Goal: Transaction & Acquisition: Purchase product/service

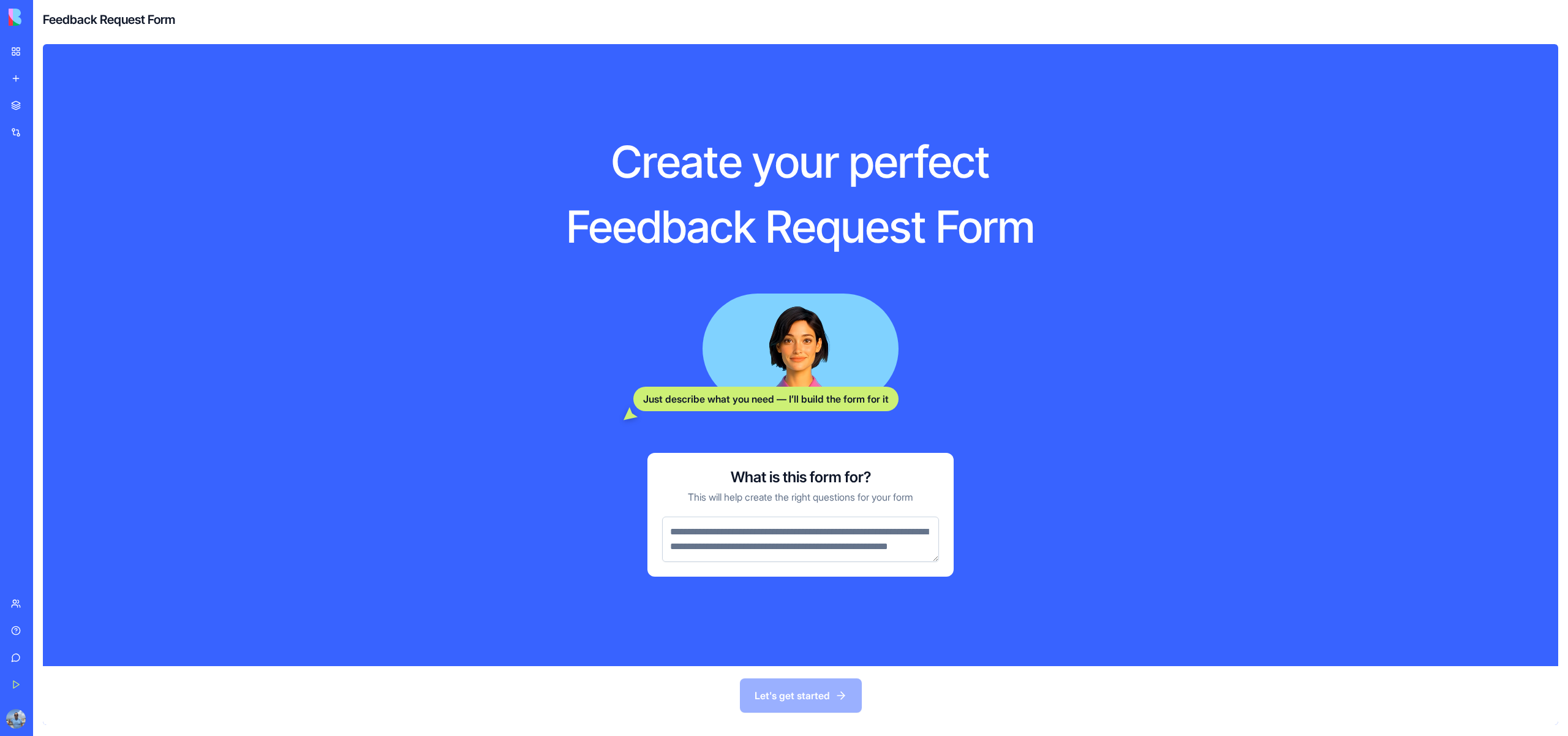
click at [45, 112] on div "Marketplace" at bounding box center [37, 105] width 16 height 12
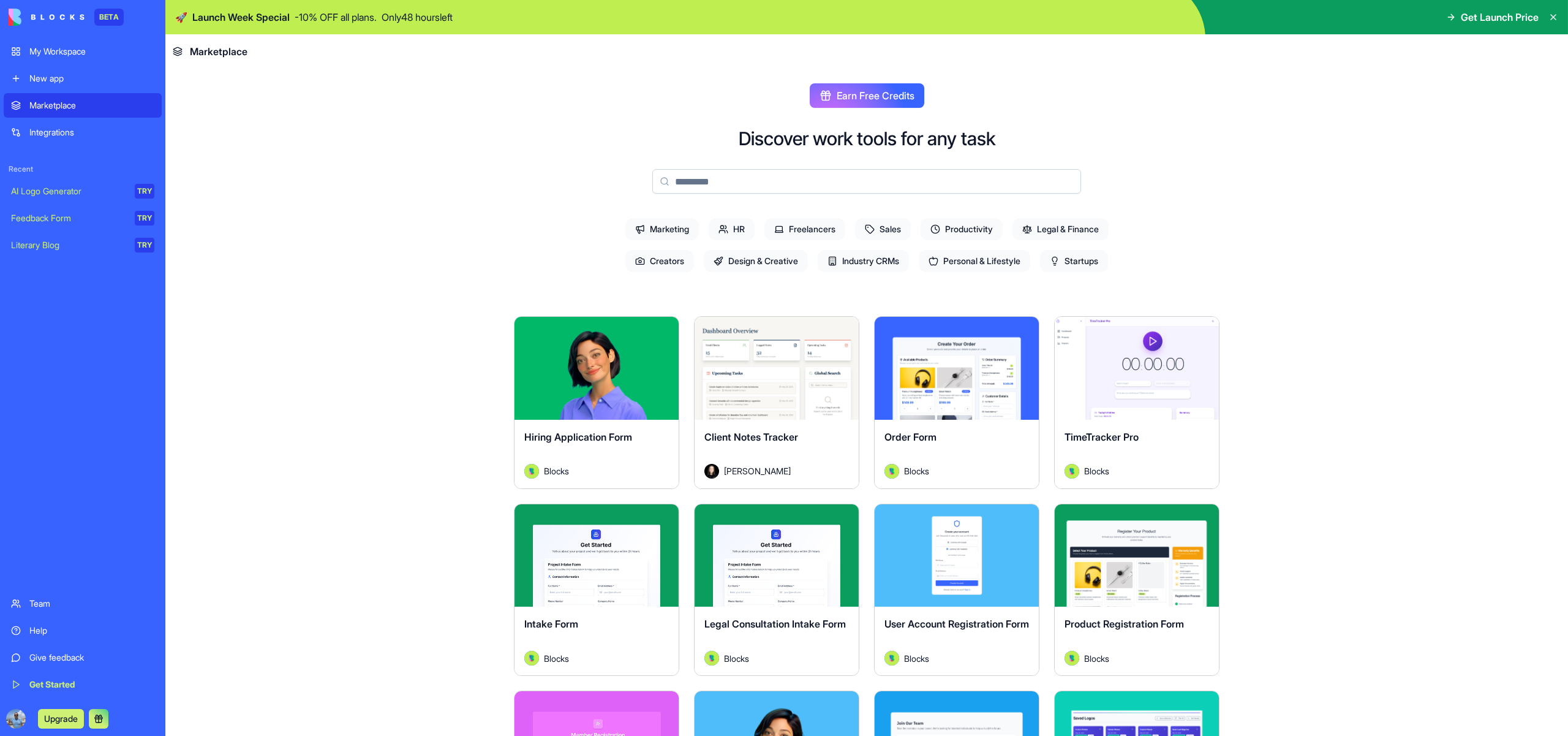
click at [703, 420] on div "Explore" at bounding box center [777, 368] width 164 height 103
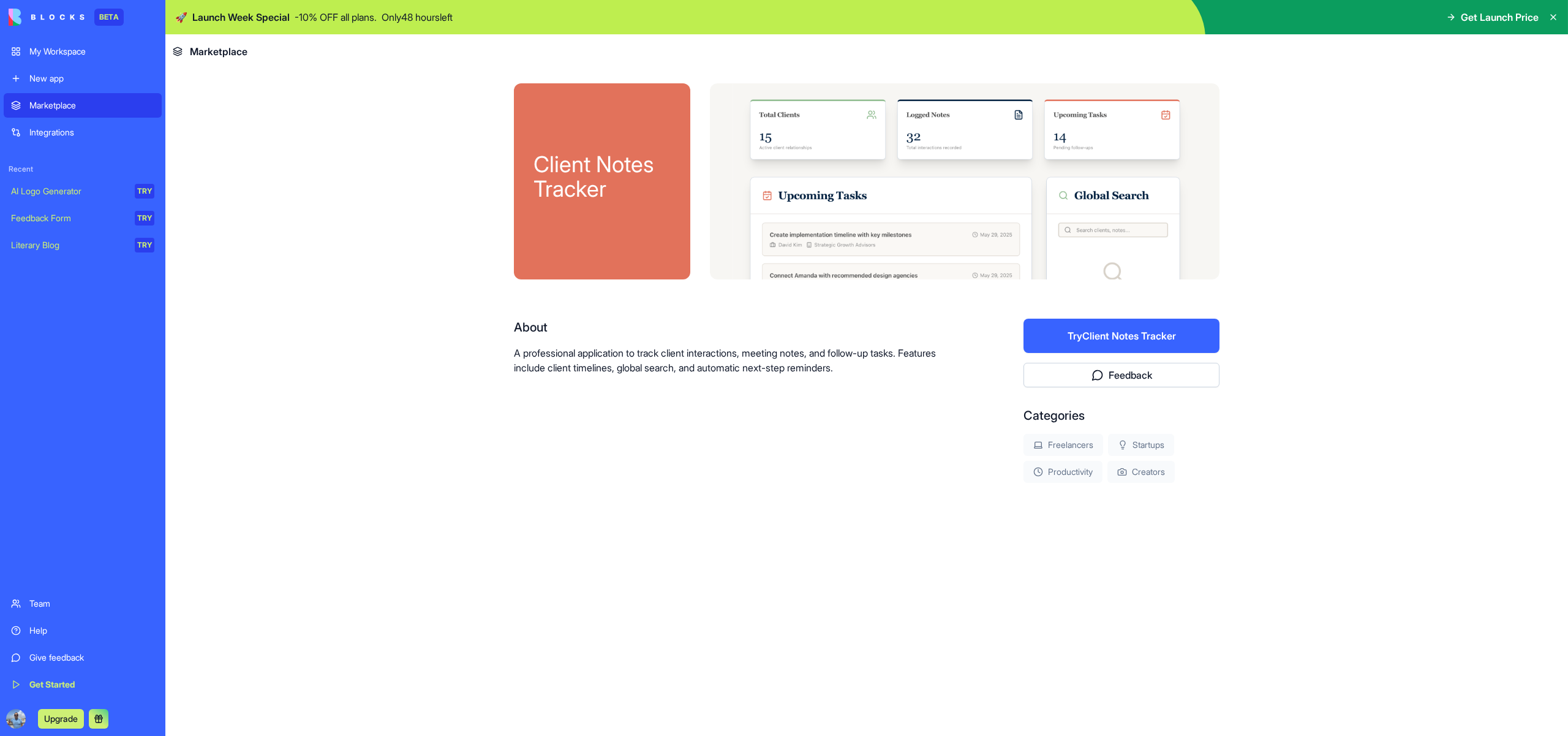
click at [1118, 353] on button "Try Client Notes Tracker" at bounding box center [1121, 335] width 196 height 34
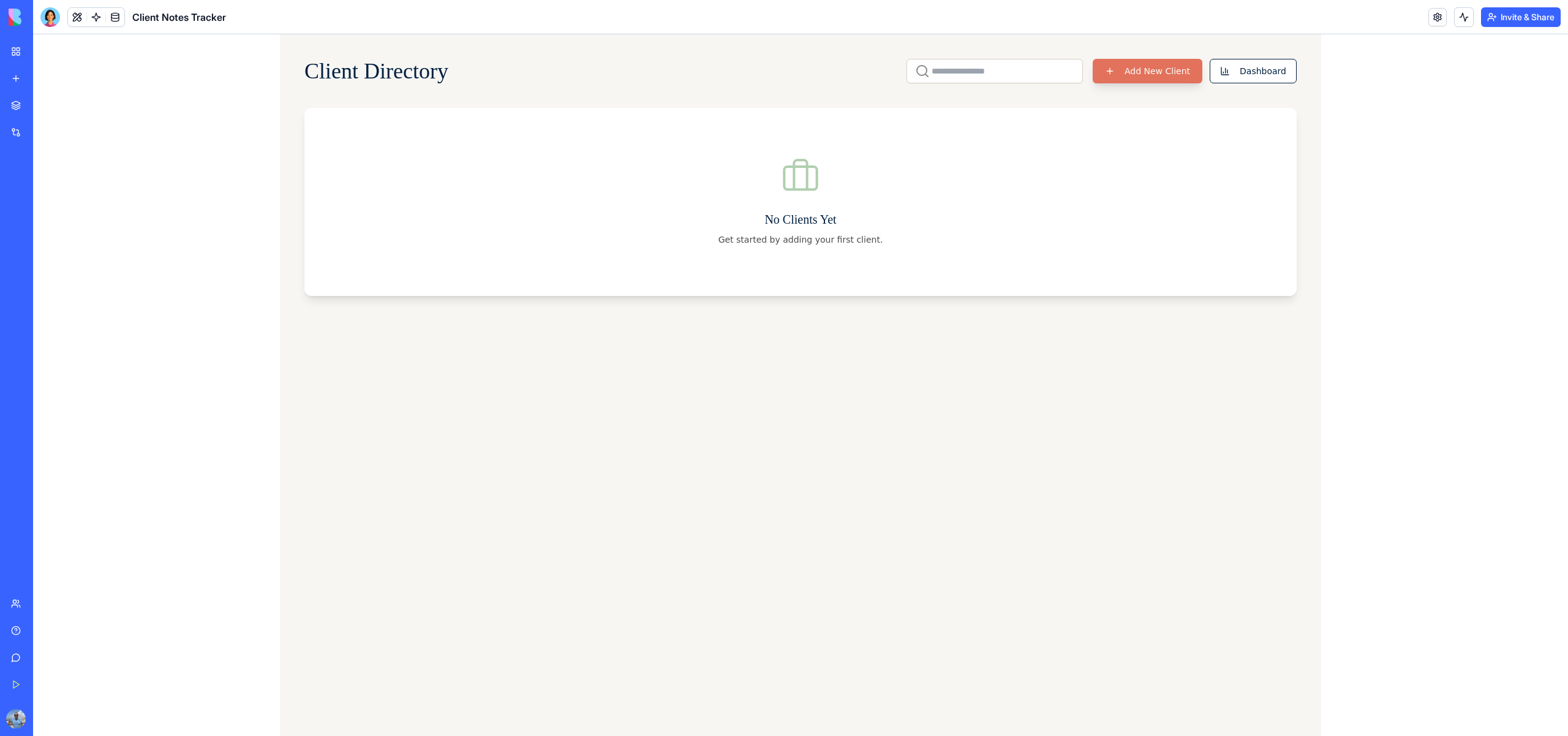
click at [1122, 66] on button "Add New Client" at bounding box center [1147, 71] width 110 height 25
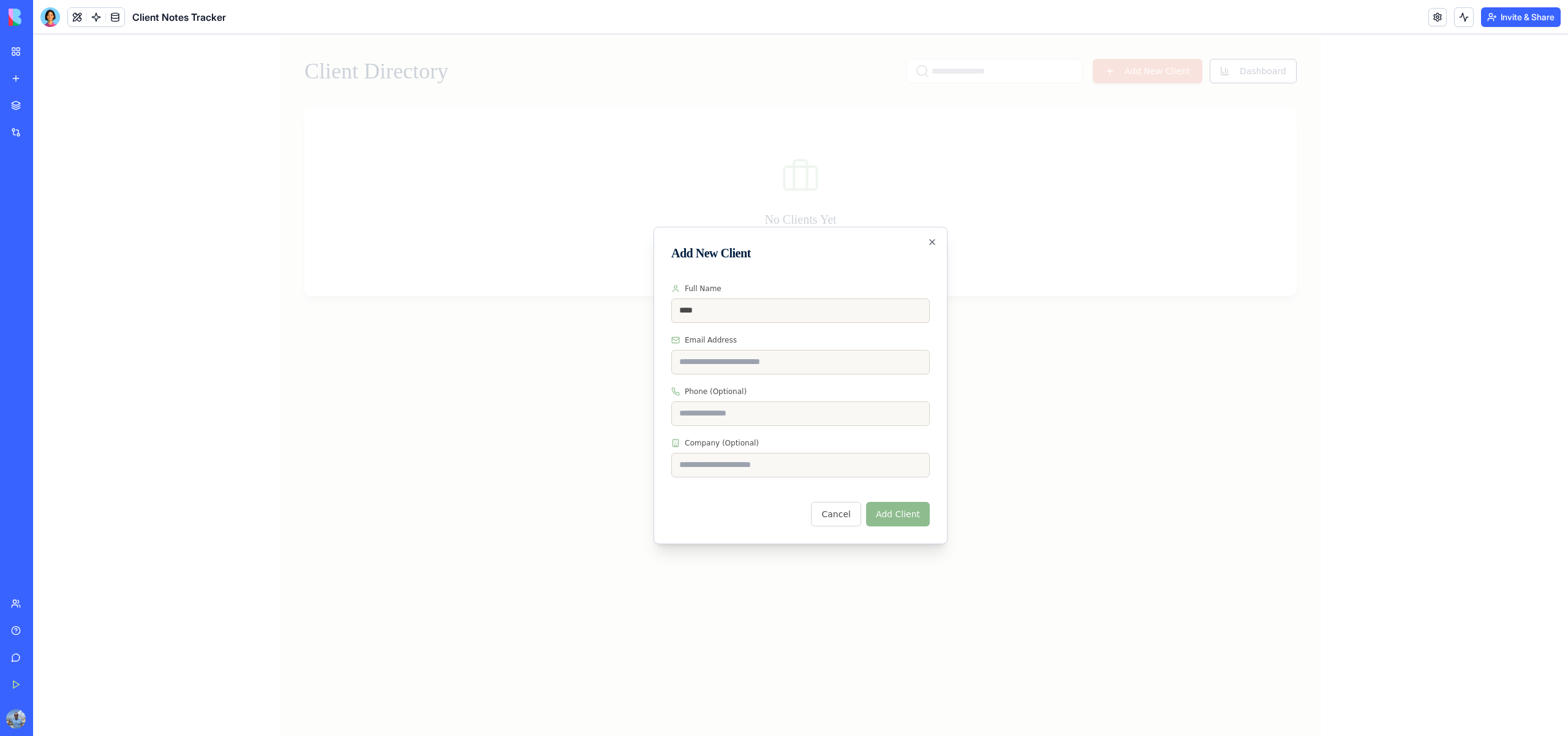
type input "****"
click at [782, 364] on input "Email Address" at bounding box center [800, 362] width 258 height 25
type input "**********"
type input "*********"
click at [883, 511] on button "Add Client" at bounding box center [898, 514] width 64 height 25
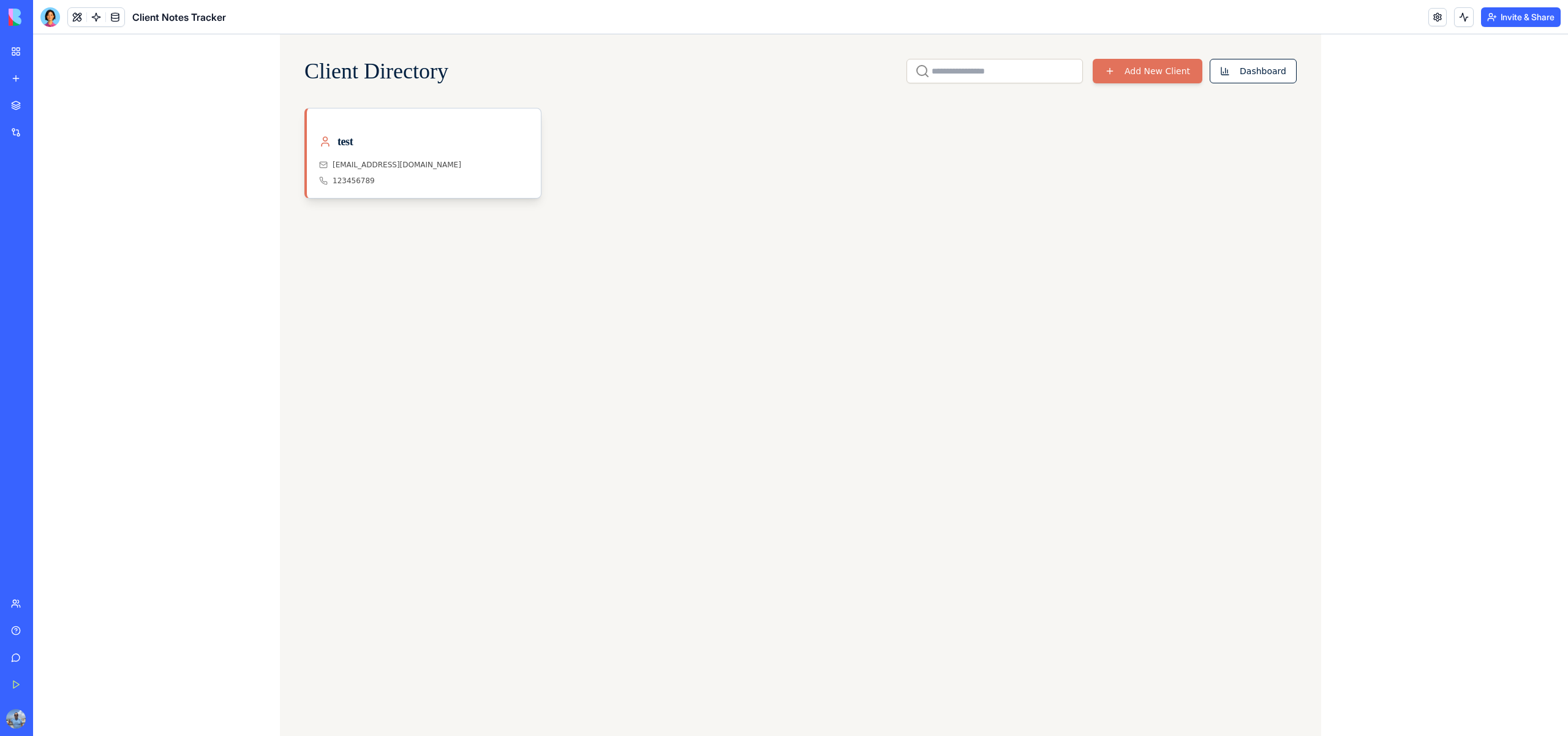
click at [24, 19] on img at bounding box center [46, 17] width 76 height 17
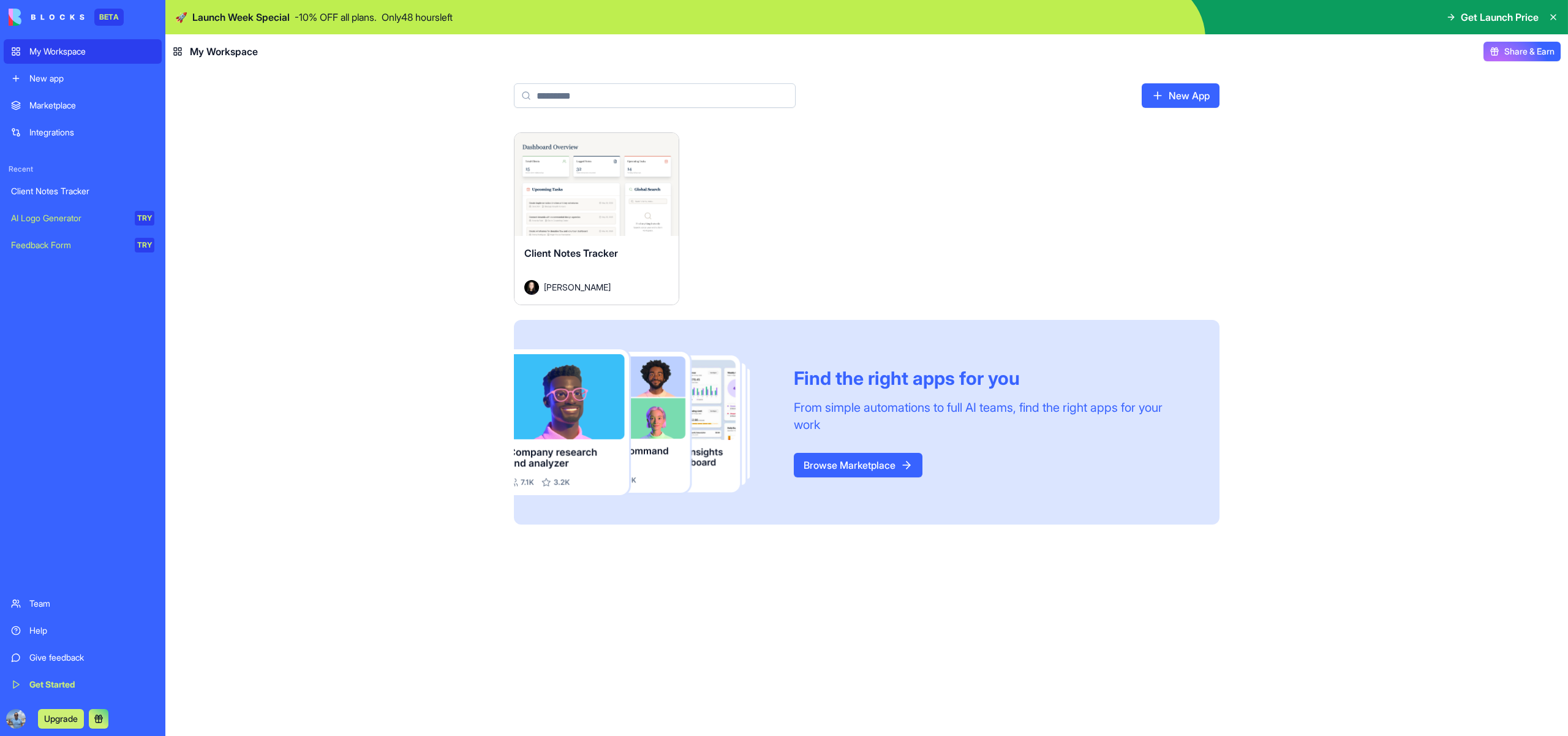
click at [824, 477] on link "Browse Marketplace" at bounding box center [858, 465] width 129 height 25
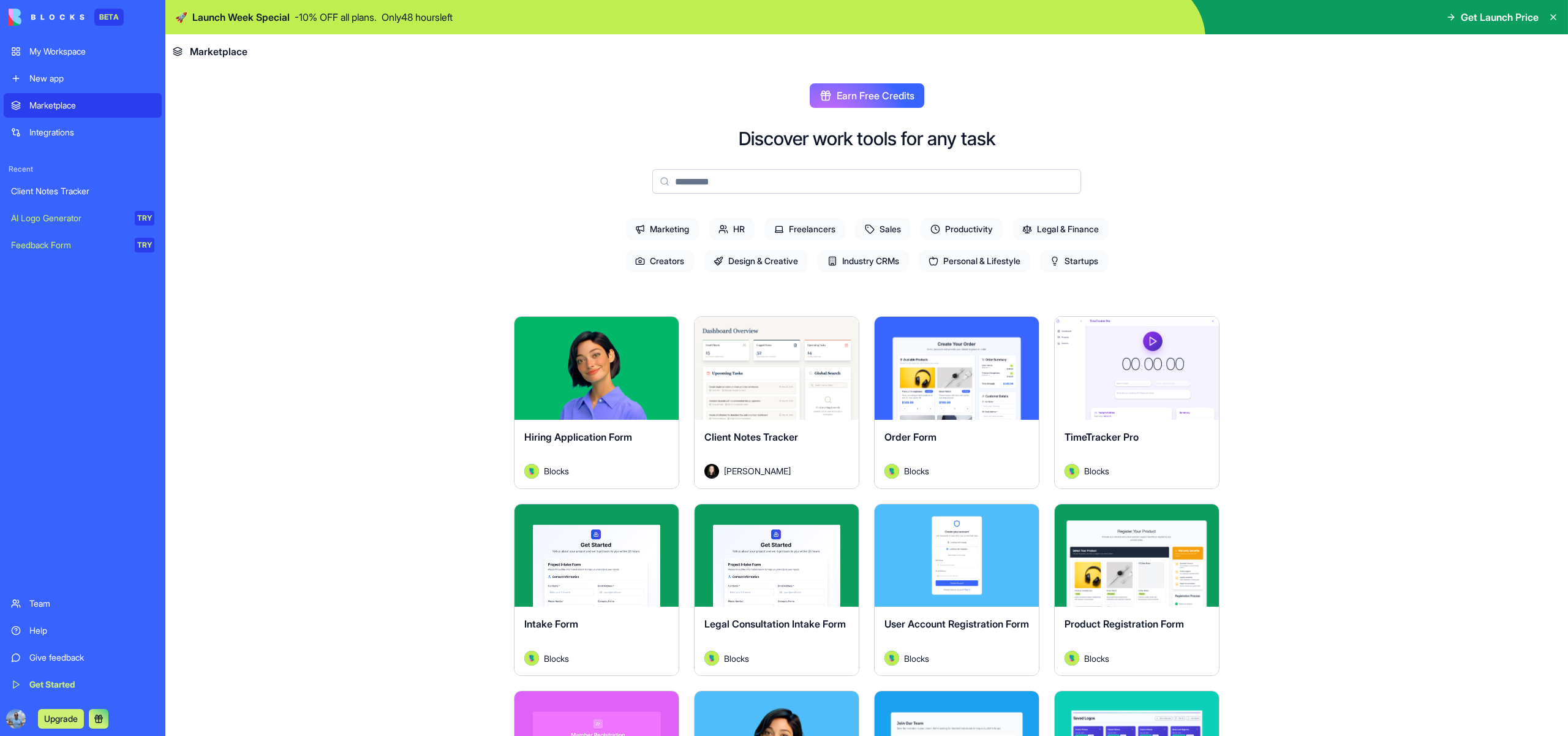
click at [59, 84] on div "New app" at bounding box center [92, 78] width 125 height 12
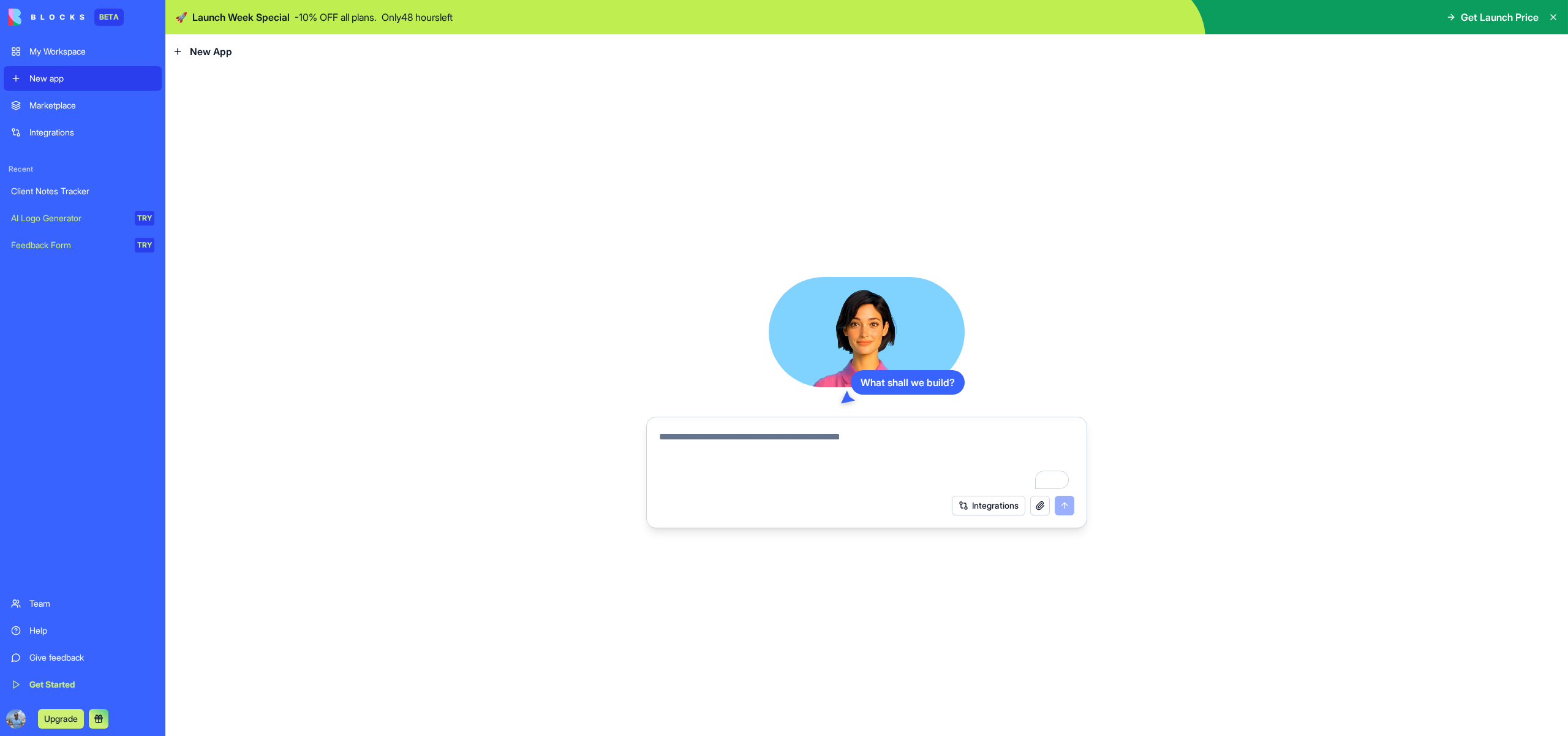
click at [984, 515] on button "Integrations" at bounding box center [989, 505] width 74 height 20
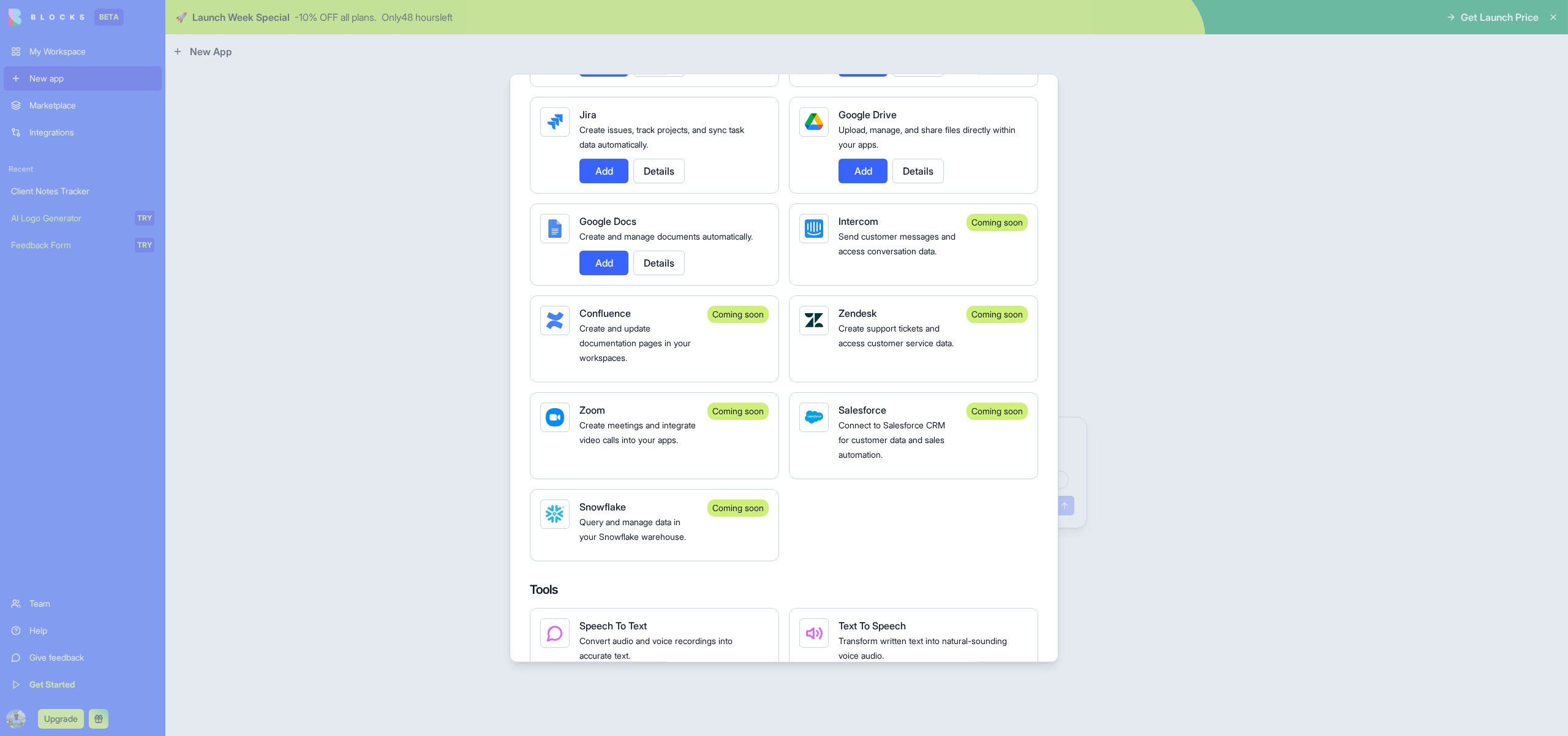
scroll to position [958, 0]
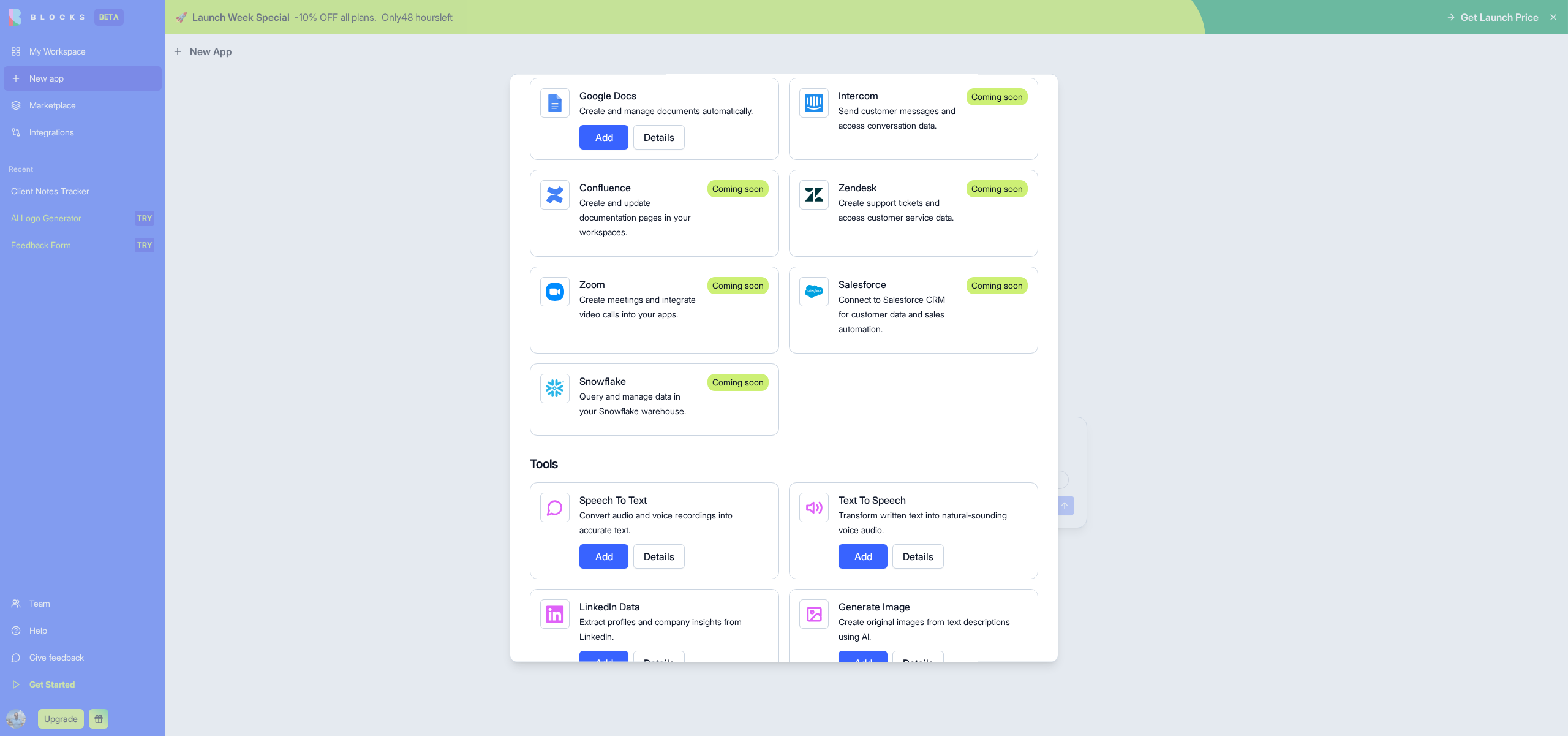
click at [335, 505] on div at bounding box center [784, 368] width 1568 height 736
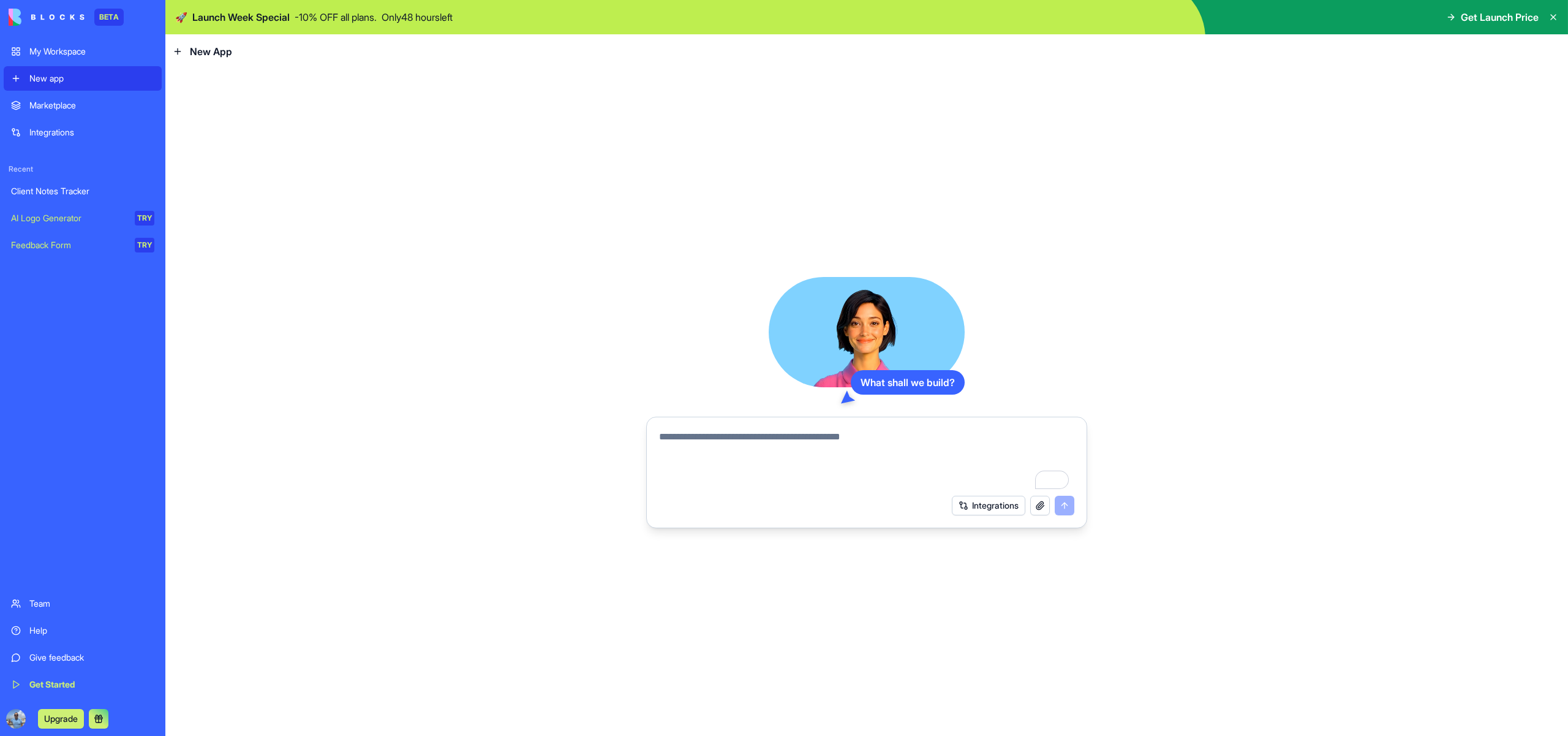
click at [622, 380] on div "What shall we build? Integrations" at bounding box center [866, 402] width 1403 height 667
click at [77, 139] on div "Integrations" at bounding box center [92, 132] width 125 height 12
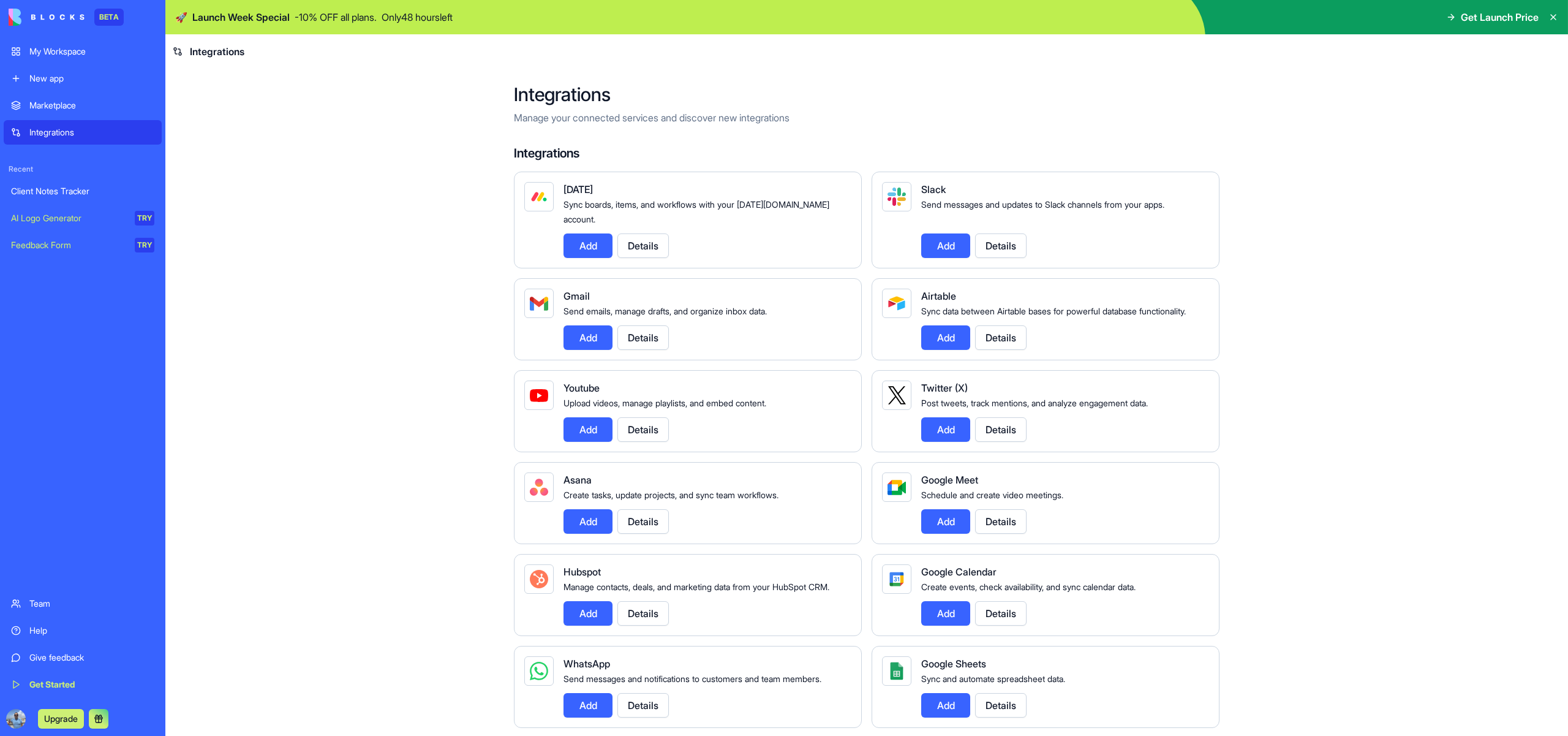
click at [617, 350] on button "Details" at bounding box center [643, 338] width 52 height 25
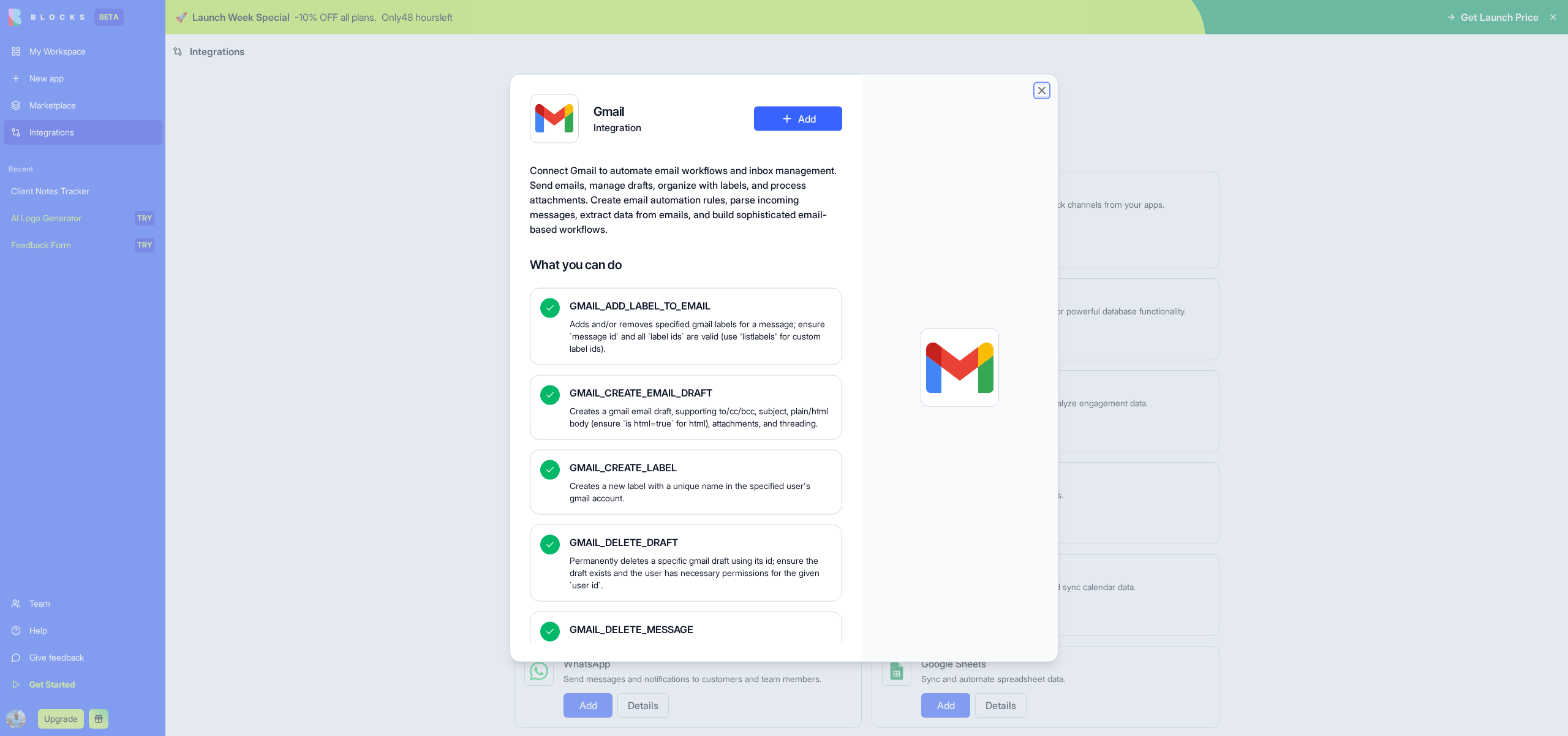
click at [1047, 96] on button "Close" at bounding box center [1041, 90] width 12 height 12
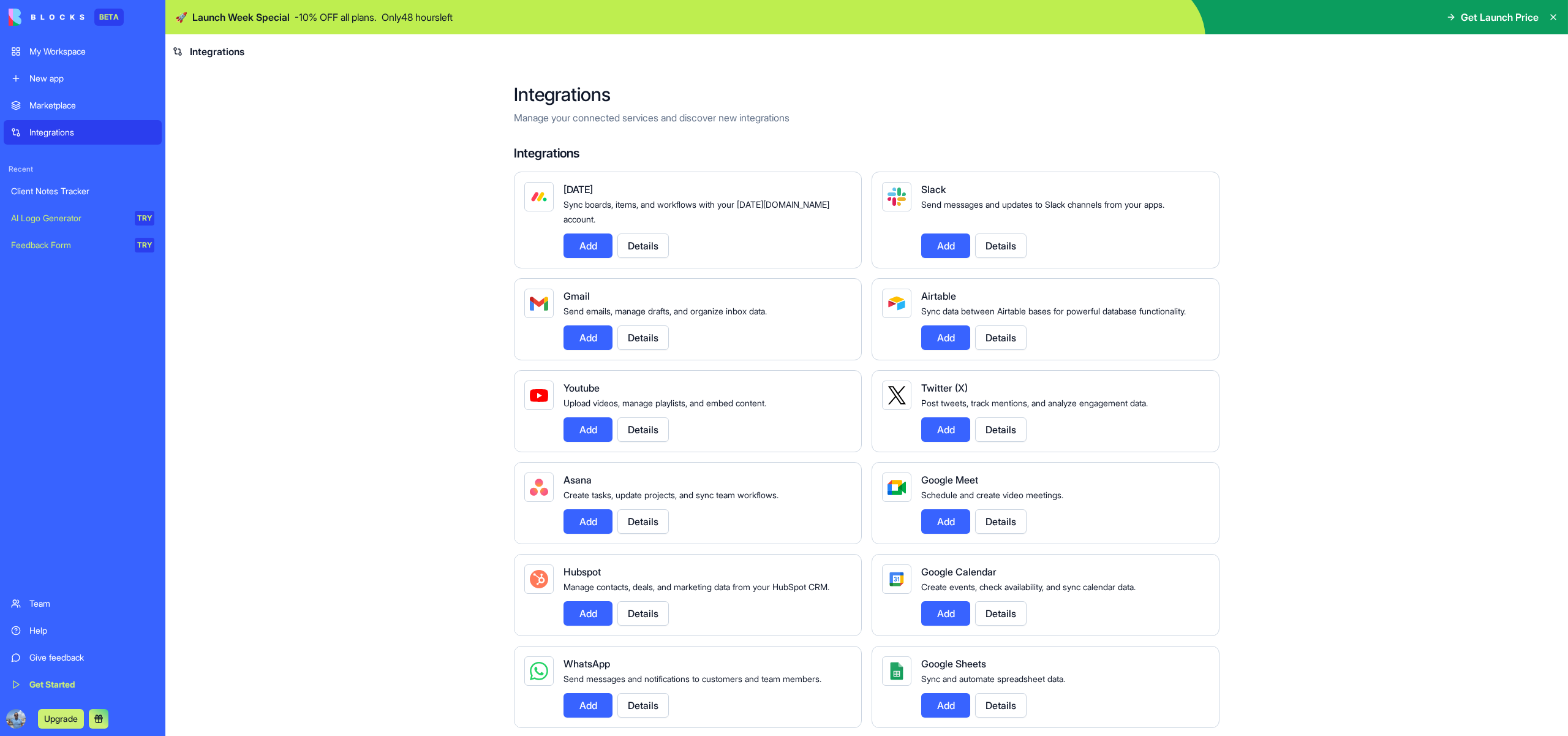
click at [84, 19] on img at bounding box center [46, 17] width 76 height 17
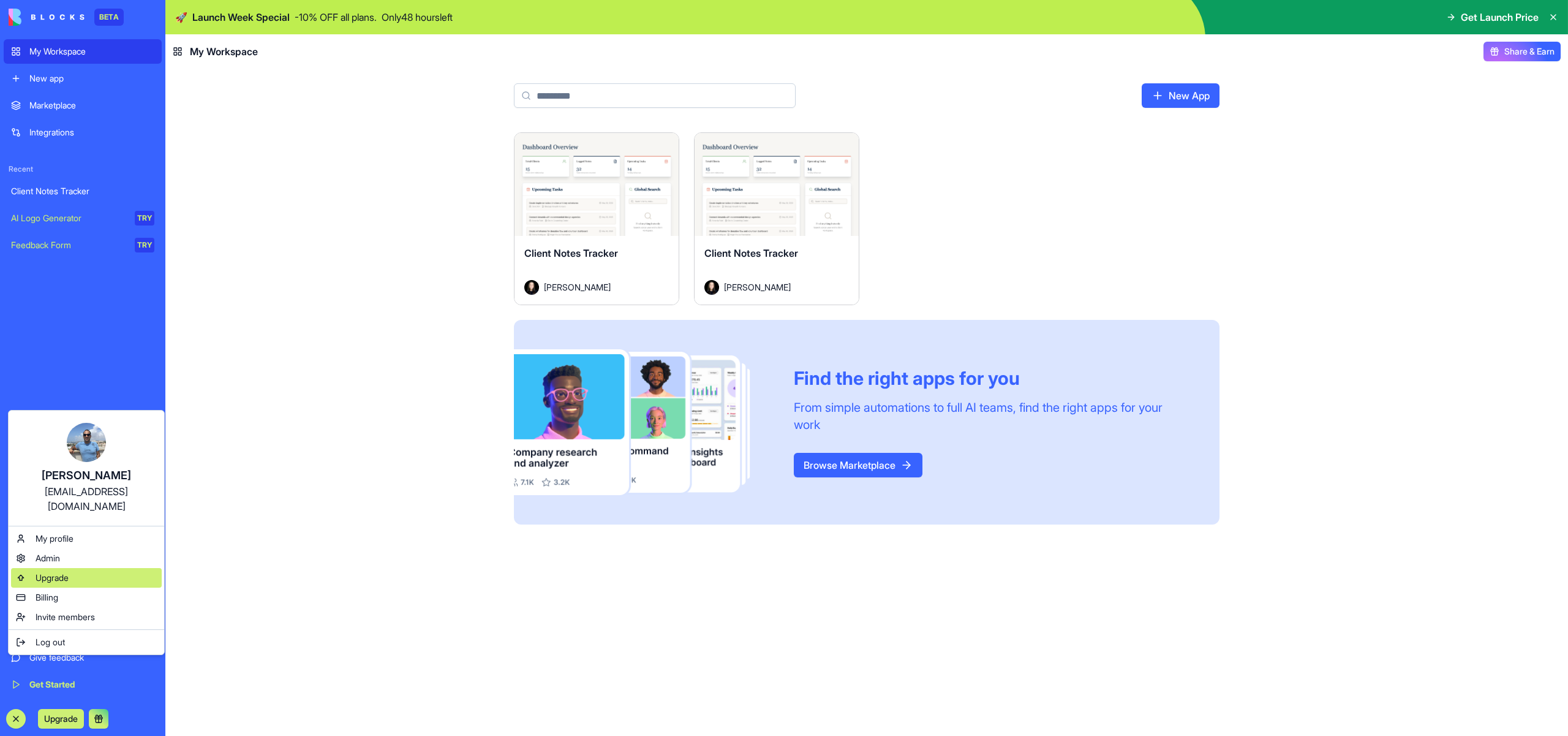
click at [87, 587] on div "Upgrade" at bounding box center [86, 578] width 151 height 20
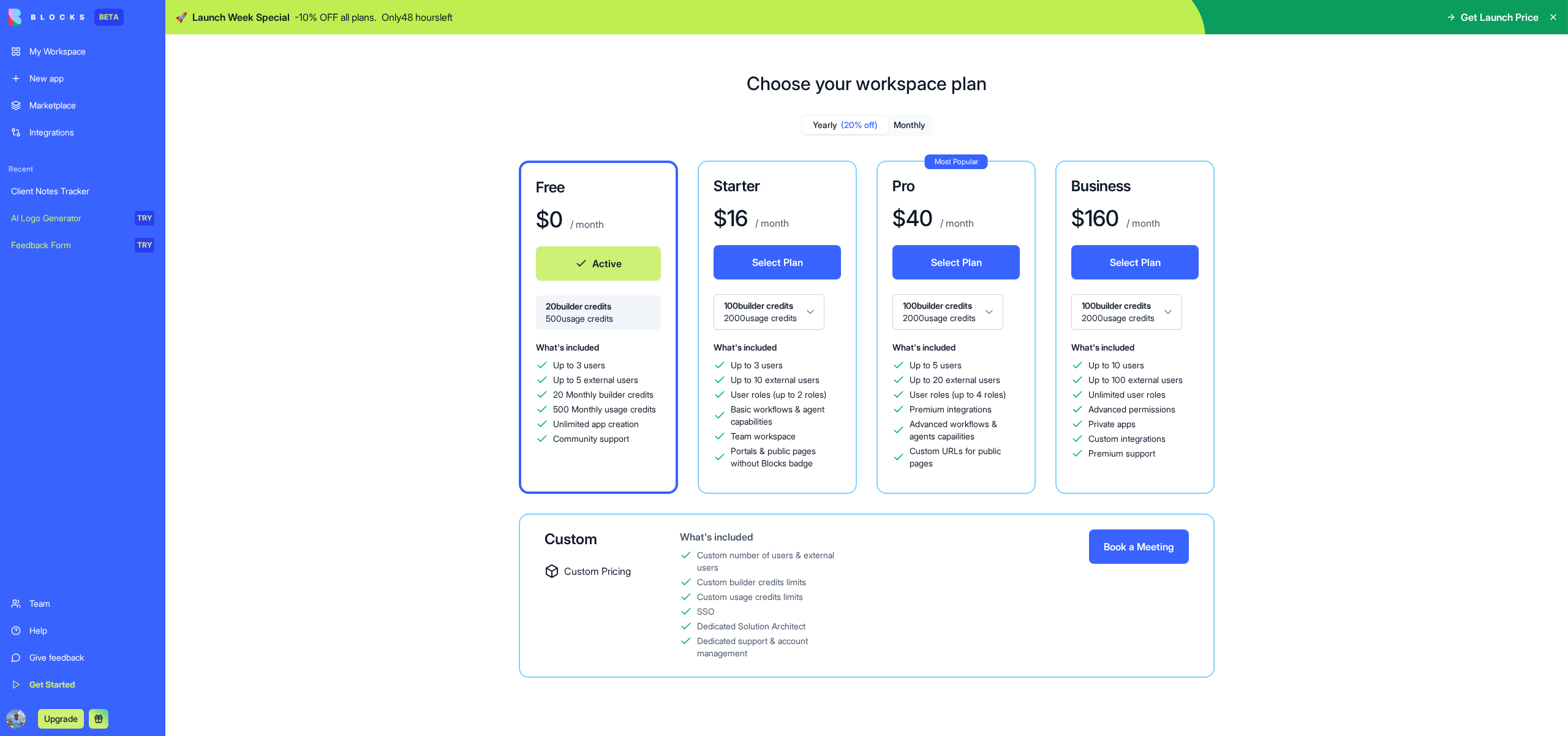
click at [951, 280] on button "Select Plan" at bounding box center [956, 262] width 127 height 34
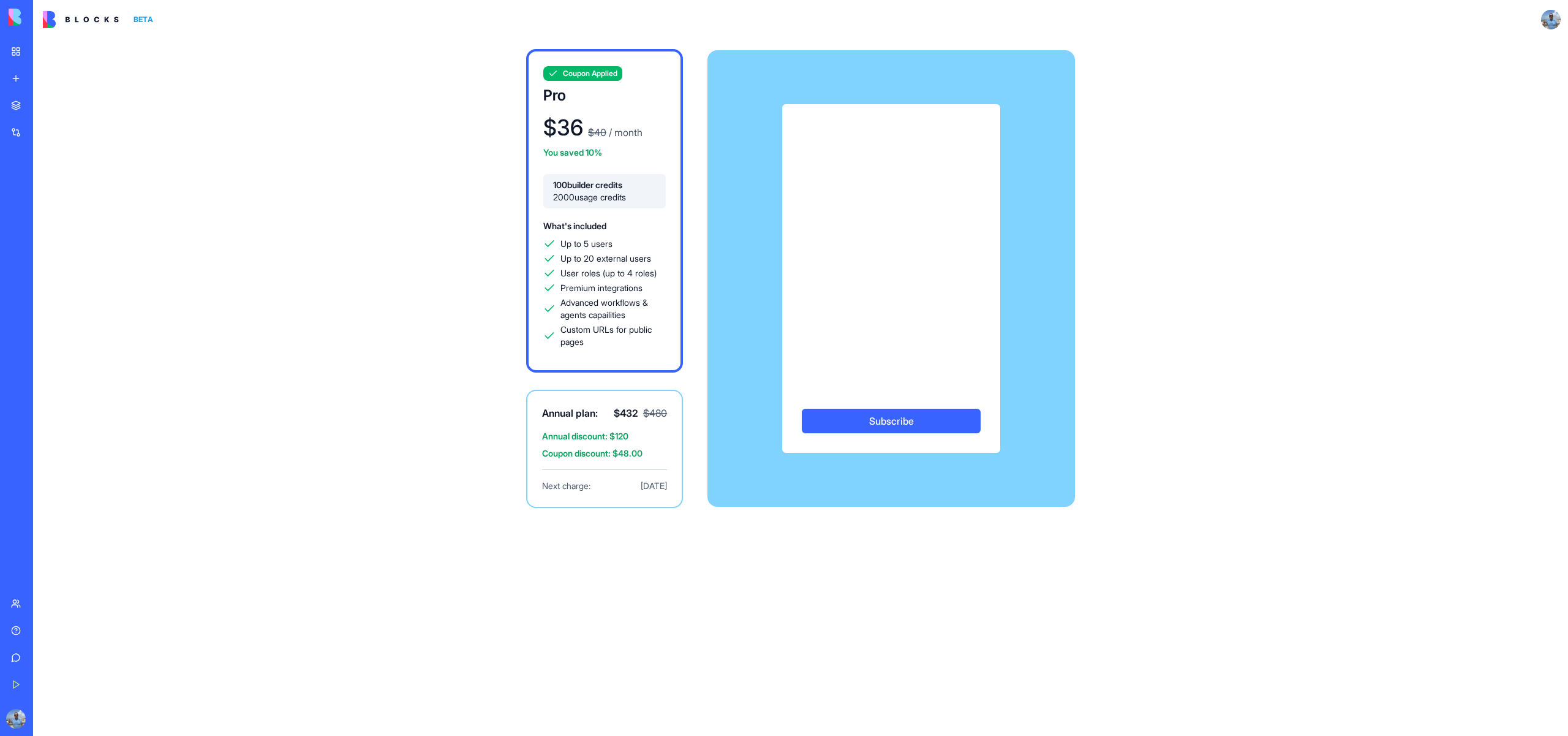
click at [18, 23] on img at bounding box center [46, 17] width 76 height 17
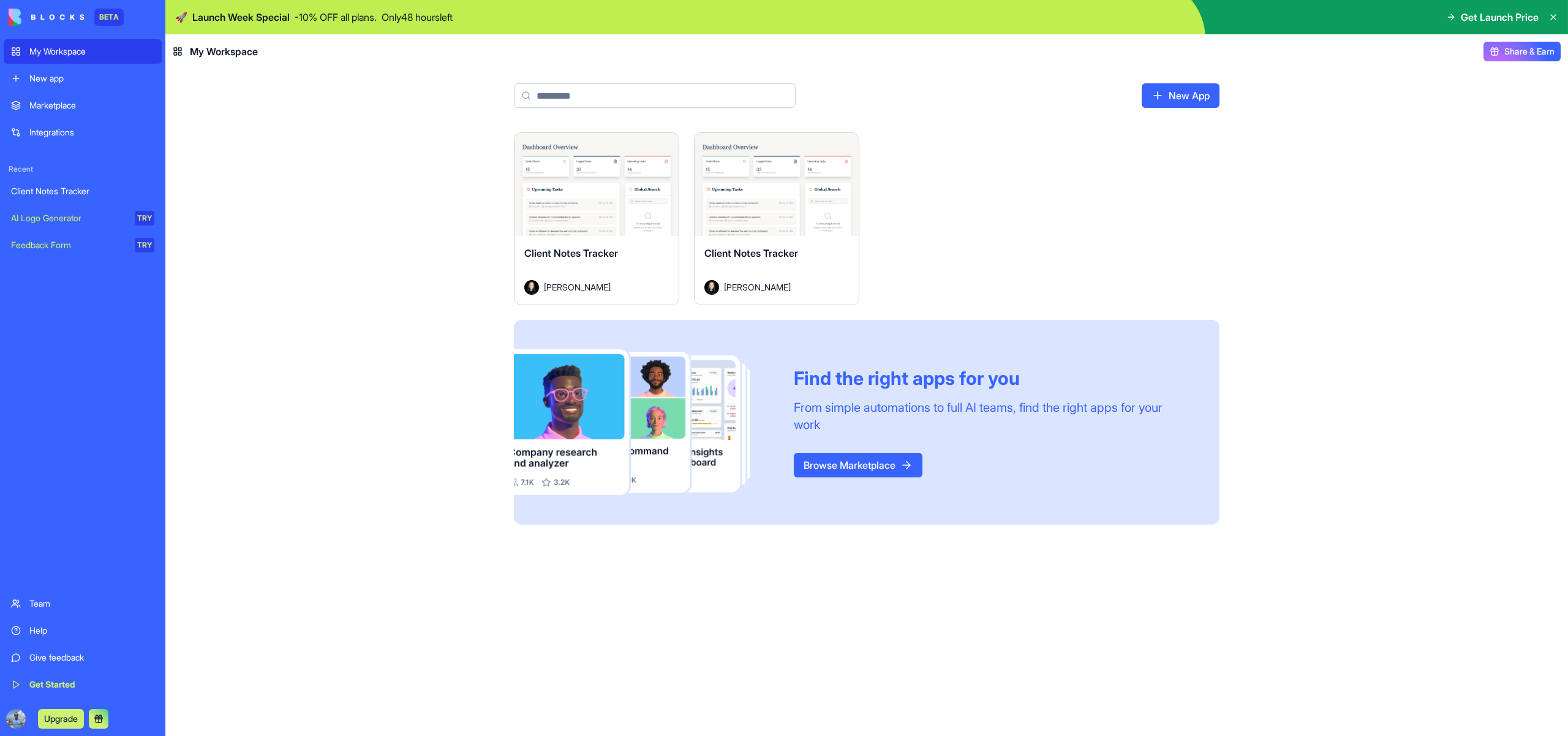
click at [86, 678] on div "Get Started" at bounding box center [92, 684] width 125 height 12
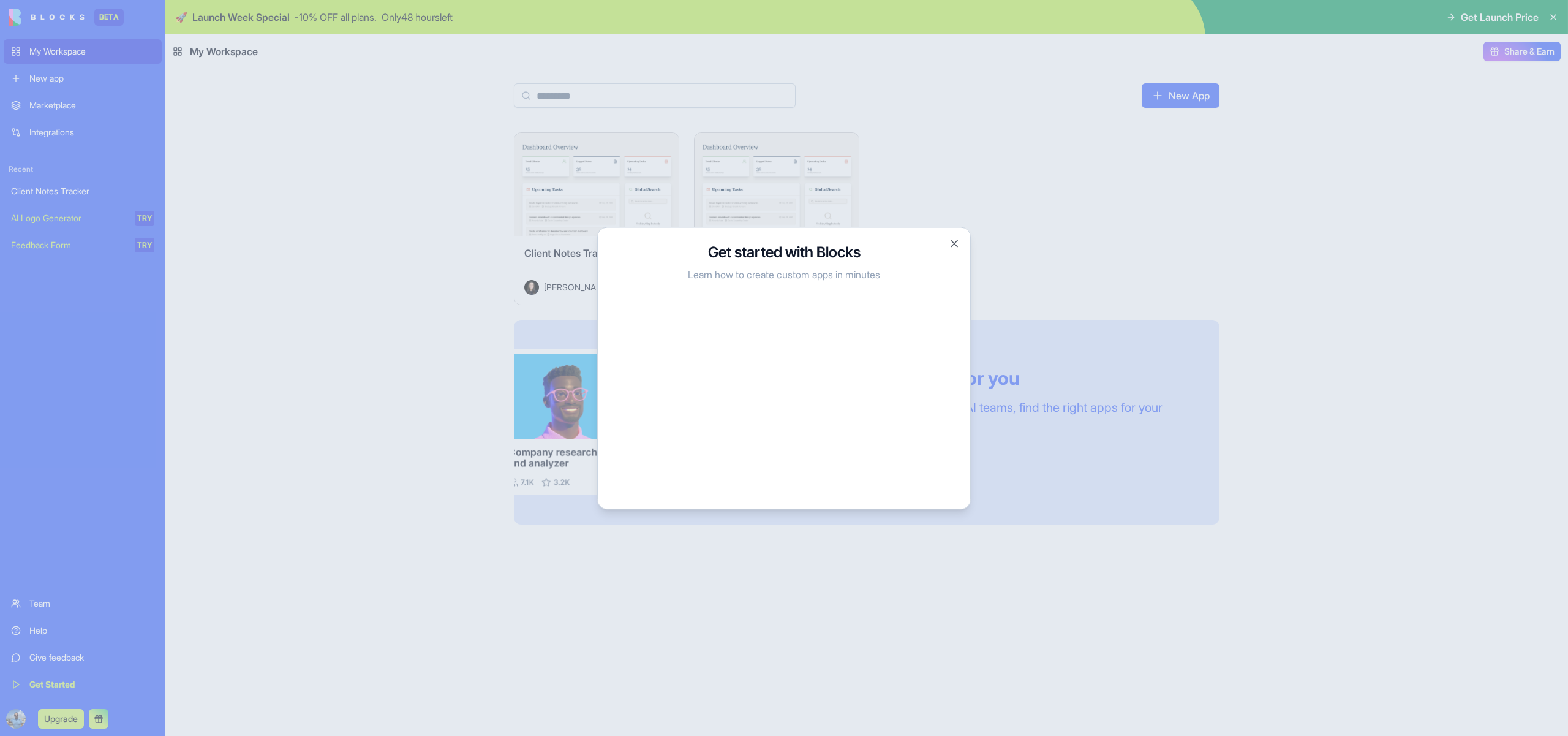
click at [238, 518] on div at bounding box center [784, 368] width 1568 height 736
